Goal: Task Accomplishment & Management: Manage account settings

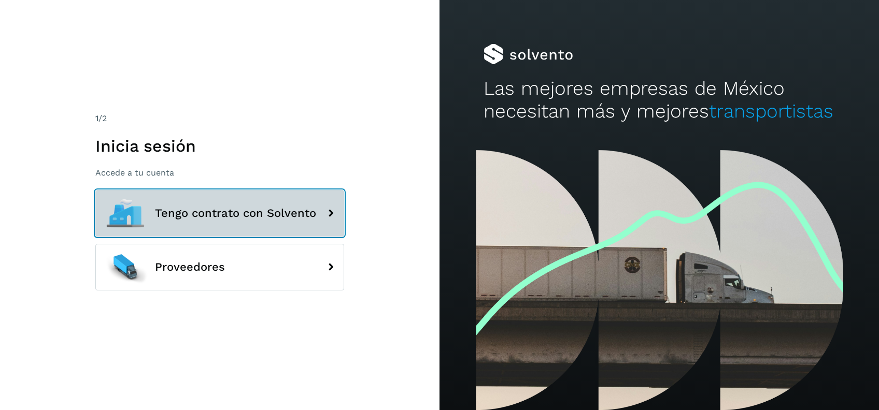
click at [273, 205] on button "Tengo contrato con Solvento" at bounding box center [219, 213] width 249 height 47
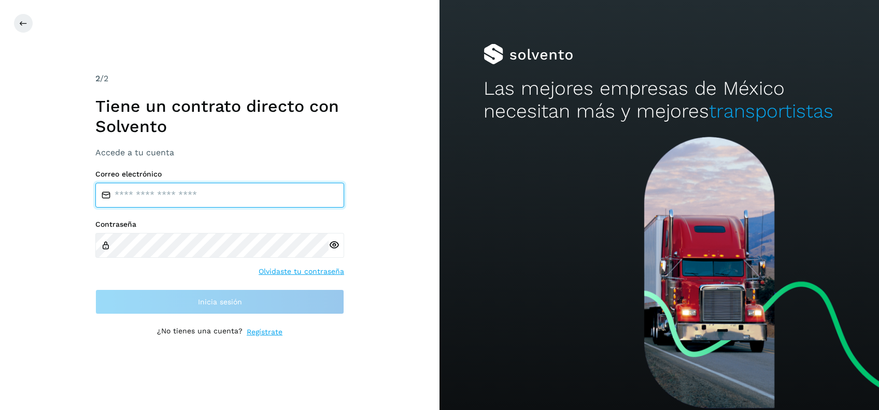
type input "**********"
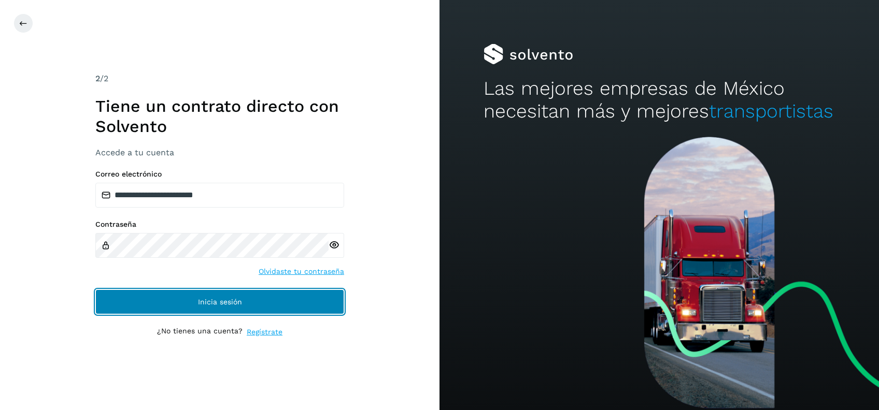
click at [266, 299] on button "Inicia sesión" at bounding box center [219, 302] width 249 height 25
click at [271, 293] on button "Inicia sesión" at bounding box center [219, 302] width 249 height 25
